Goal: Transaction & Acquisition: Download file/media

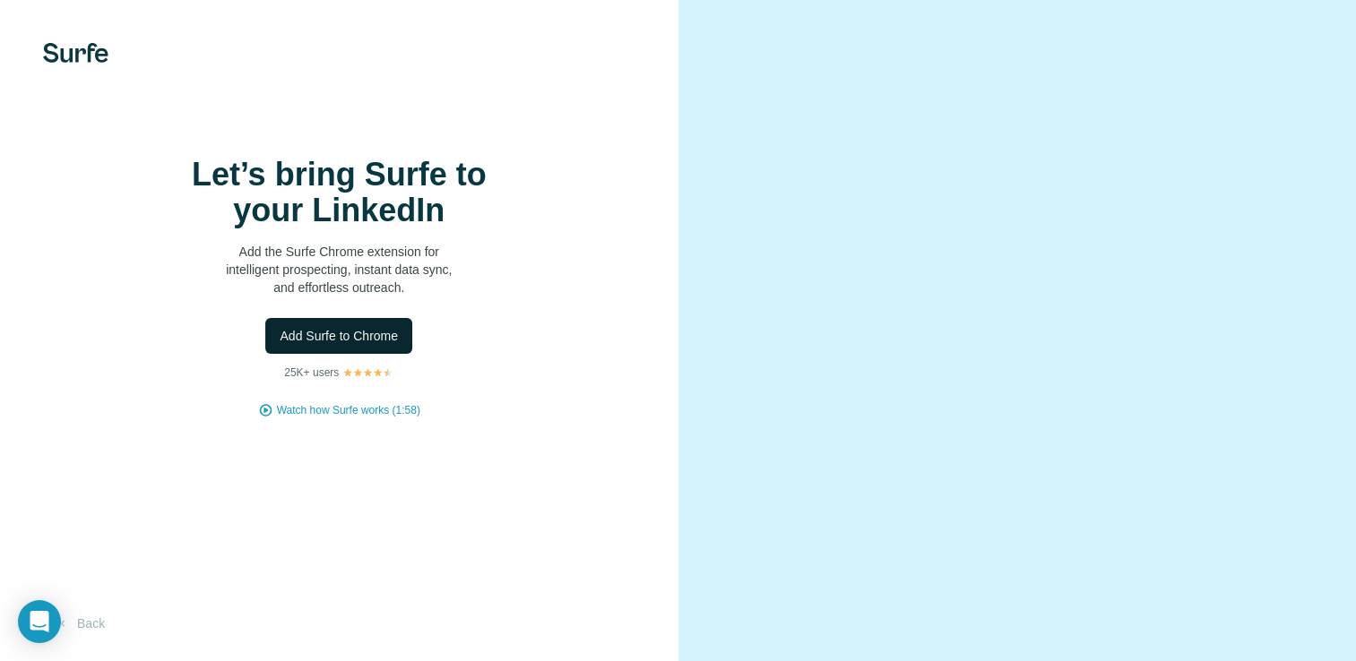
click at [368, 345] on span "Add Surfe to Chrome" at bounding box center [339, 336] width 118 height 18
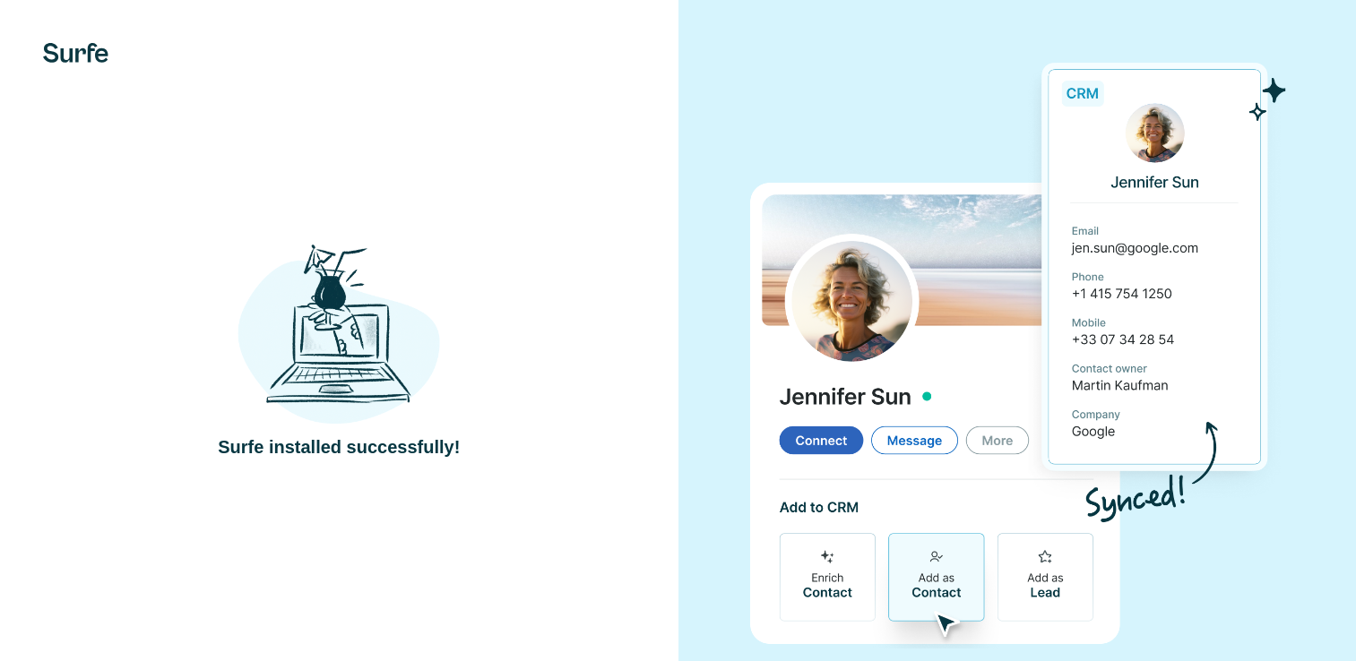
click at [517, 534] on div "Surfe installed successfully!" at bounding box center [339, 349] width 678 height 699
